Goal: Browse casually

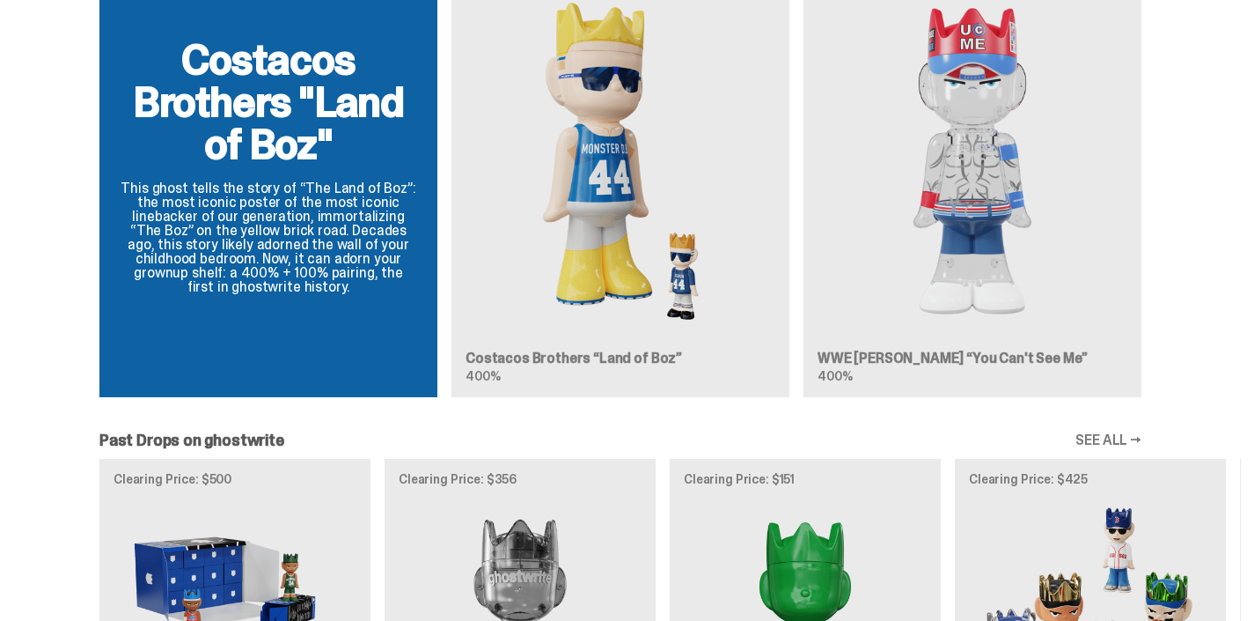
scroll to position [1127, 0]
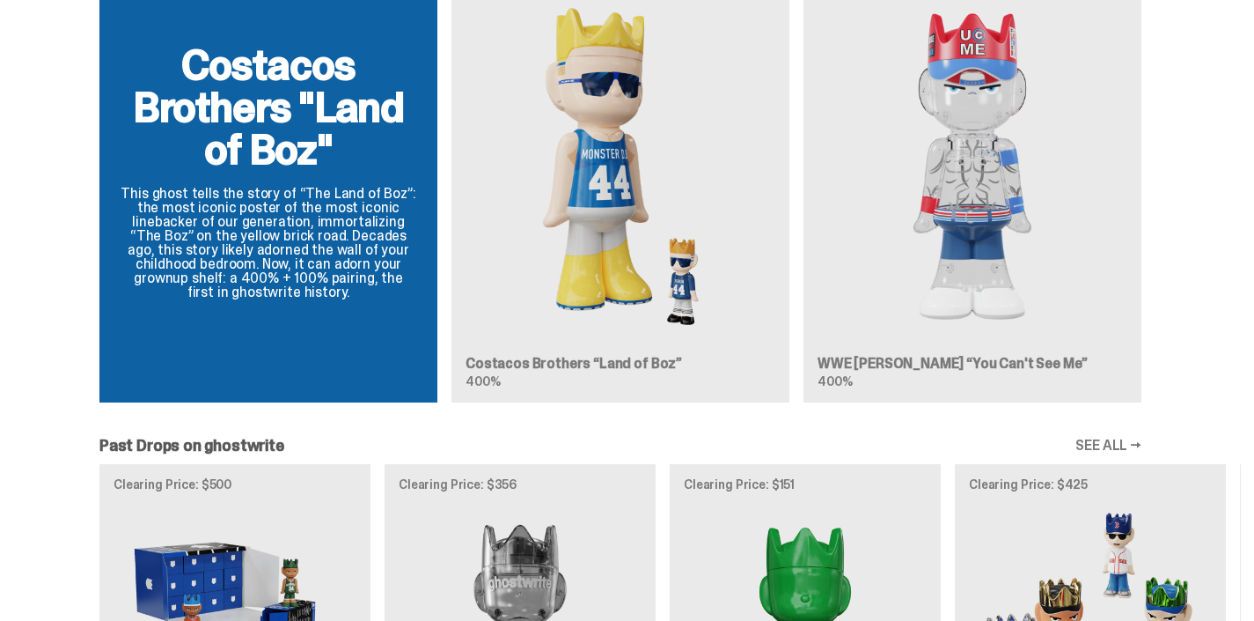
click at [577, 173] on div "Costacos Brothers "Land of Boz" This ghost tells the story of “The Land of Boz”…" at bounding box center [620, 178] width 1241 height 475
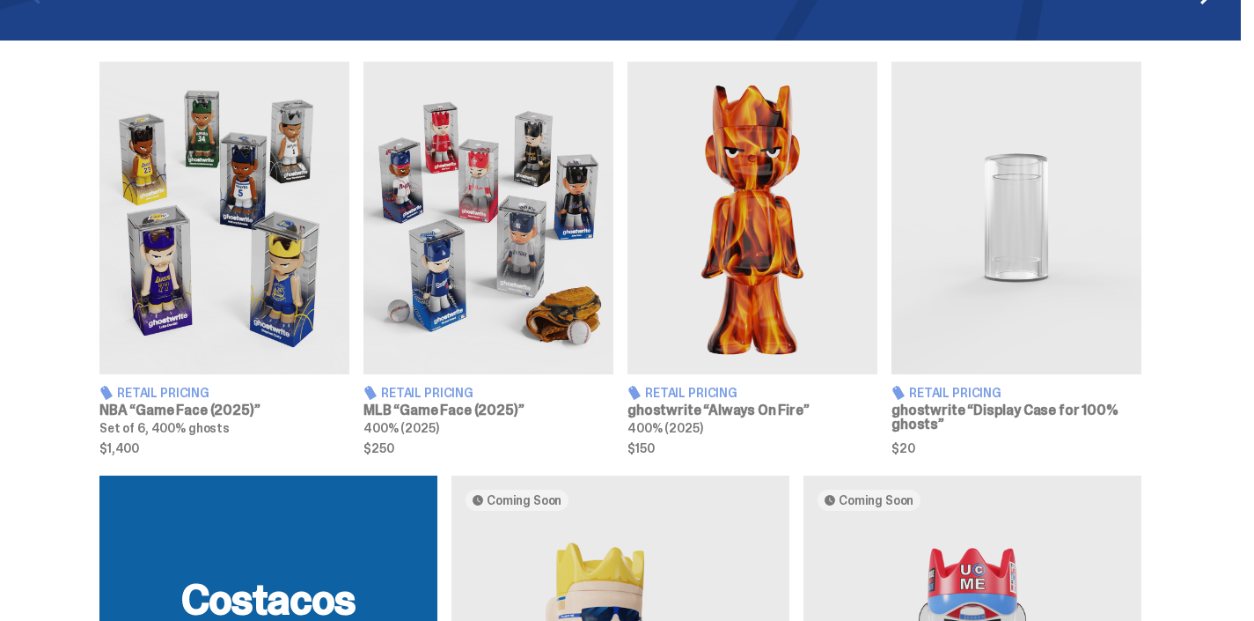
scroll to position [590, 0]
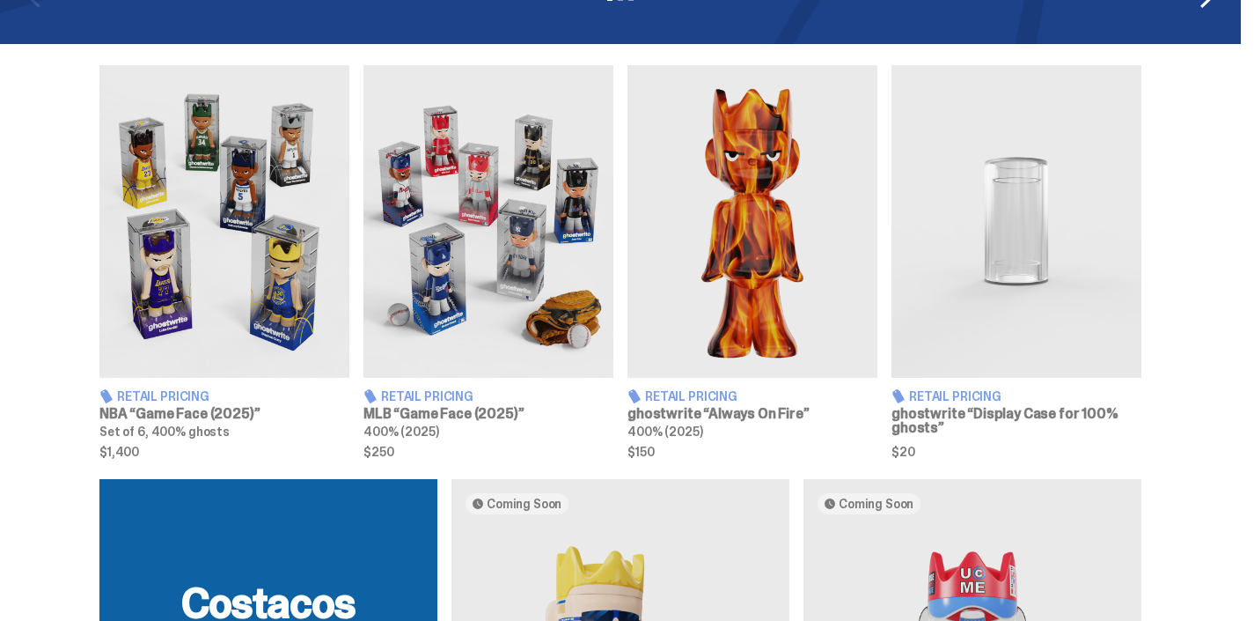
click at [738, 231] on img at bounding box center [753, 221] width 250 height 312
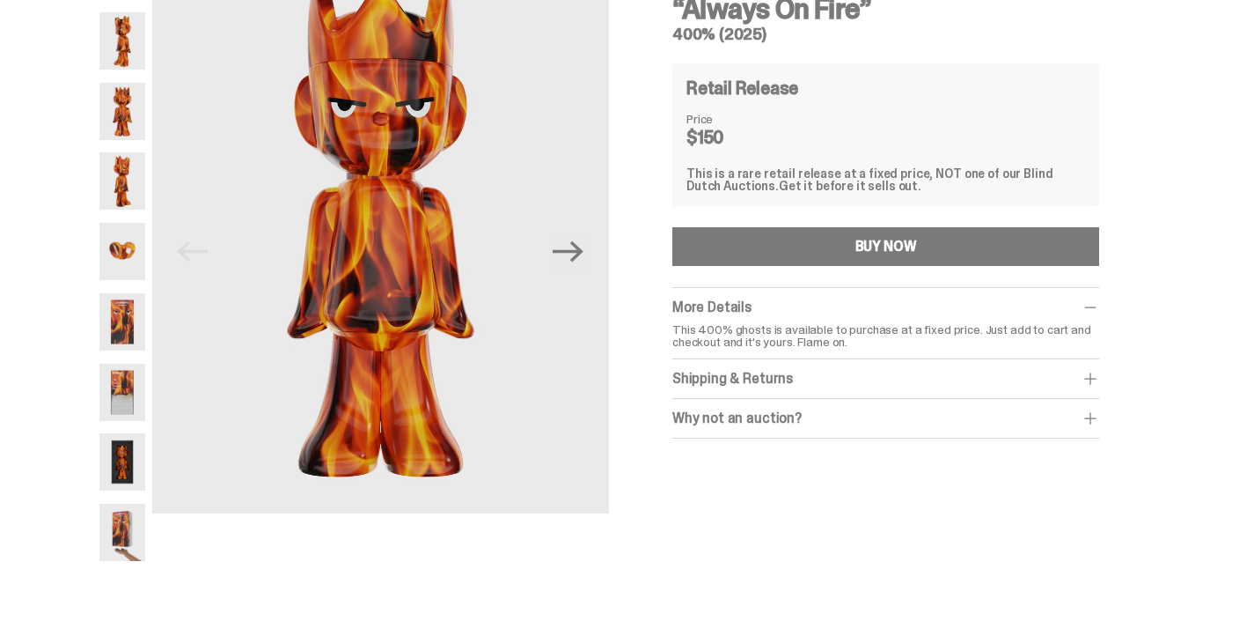
scroll to position [130, 0]
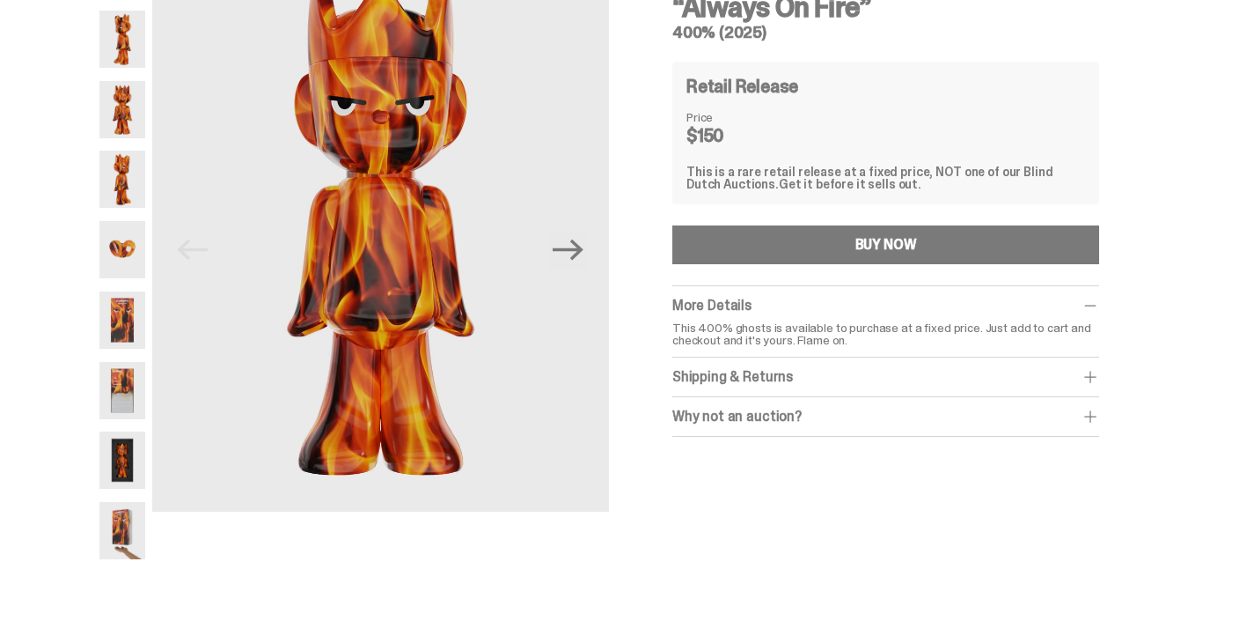
click at [99, 245] on img at bounding box center [122, 249] width 46 height 57
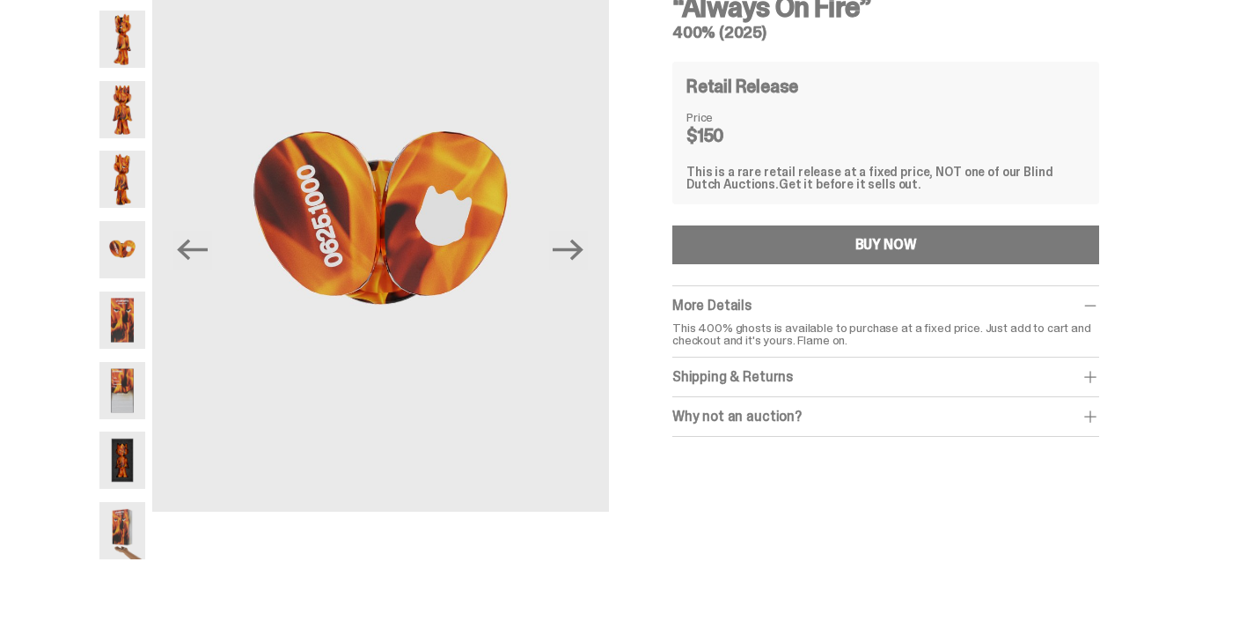
click at [99, 287] on div at bounding box center [122, 249] width 46 height 619
click at [99, 325] on img at bounding box center [122, 319] width 46 height 57
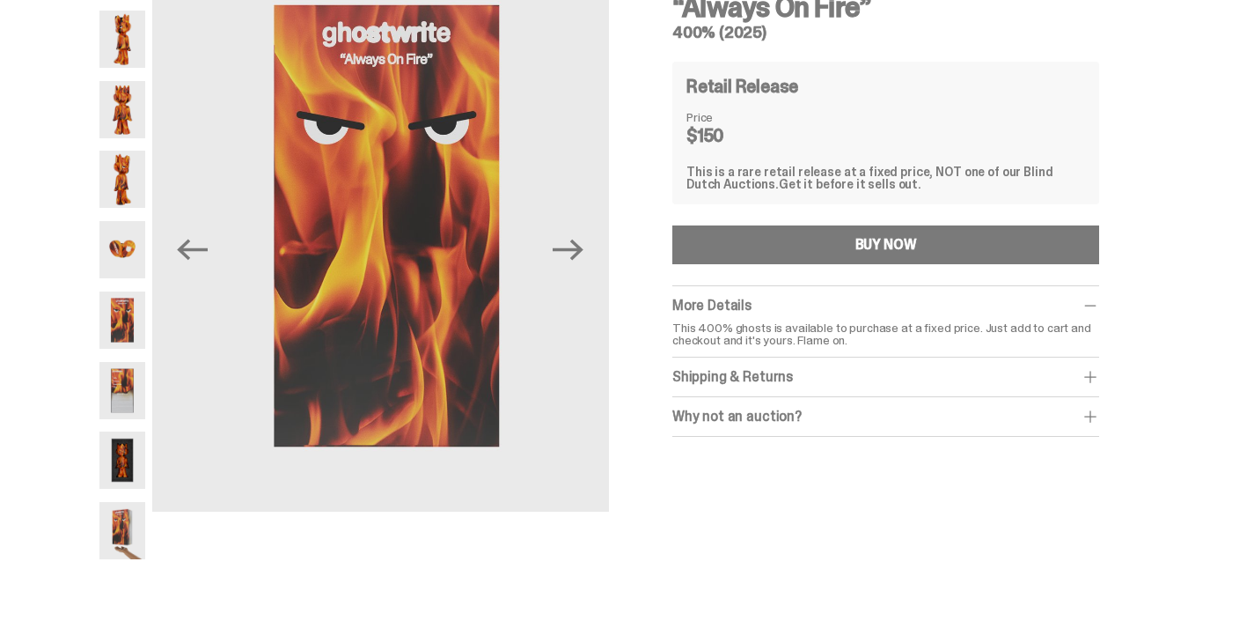
click at [99, 386] on img at bounding box center [122, 390] width 46 height 57
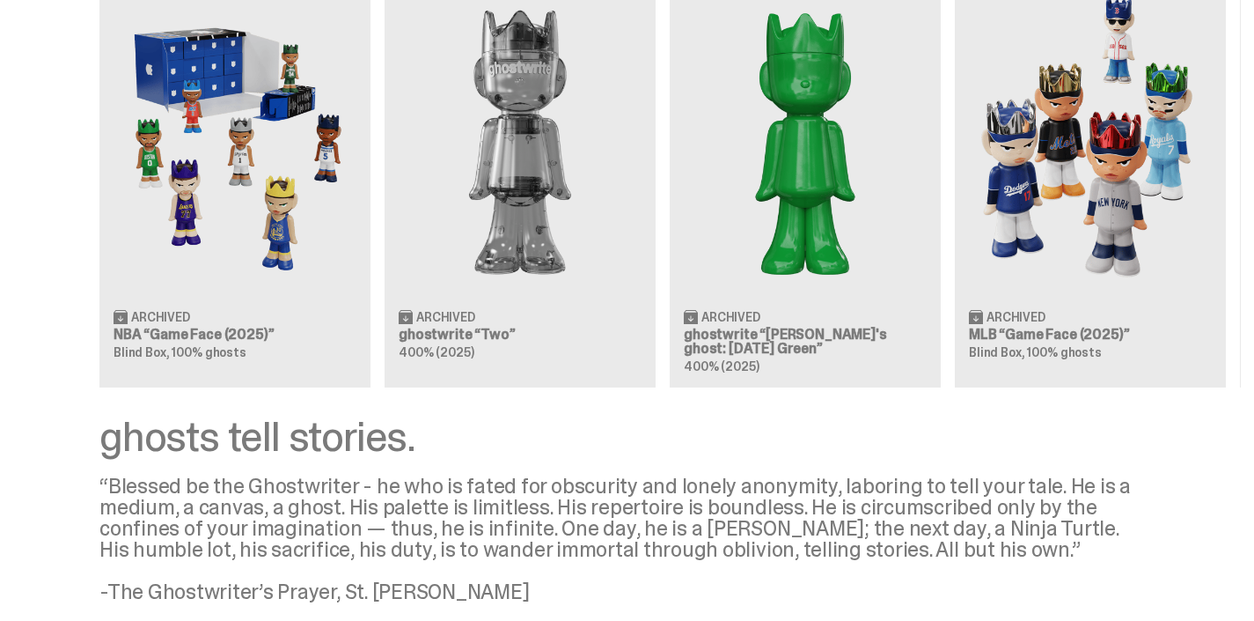
scroll to position [1801, 0]
